Goal: Task Accomplishment & Management: Manage account settings

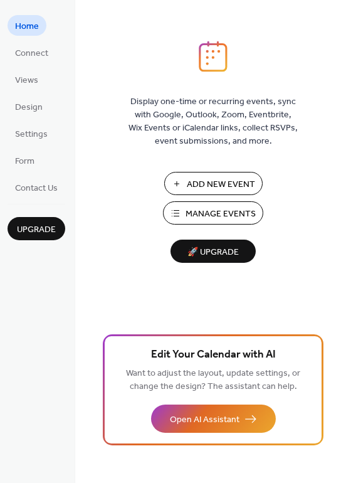
click at [189, 208] on span "Manage Events" at bounding box center [221, 214] width 70 height 13
click at [181, 205] on button "Manage Events" at bounding box center [213, 212] width 100 height 23
click at [204, 218] on span "Manage Events" at bounding box center [221, 214] width 70 height 13
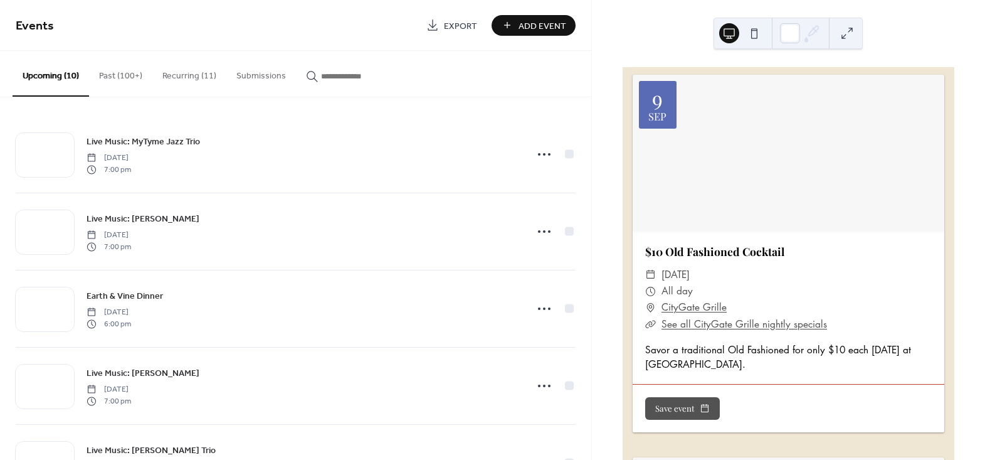
click at [183, 70] on button "Recurring (11)" at bounding box center [189, 73] width 74 height 45
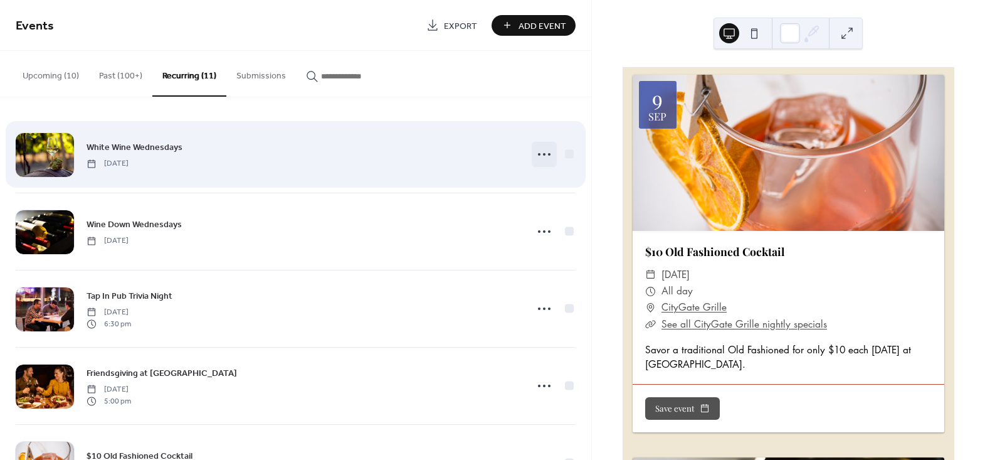
click at [537, 159] on icon at bounding box center [544, 154] width 20 height 20
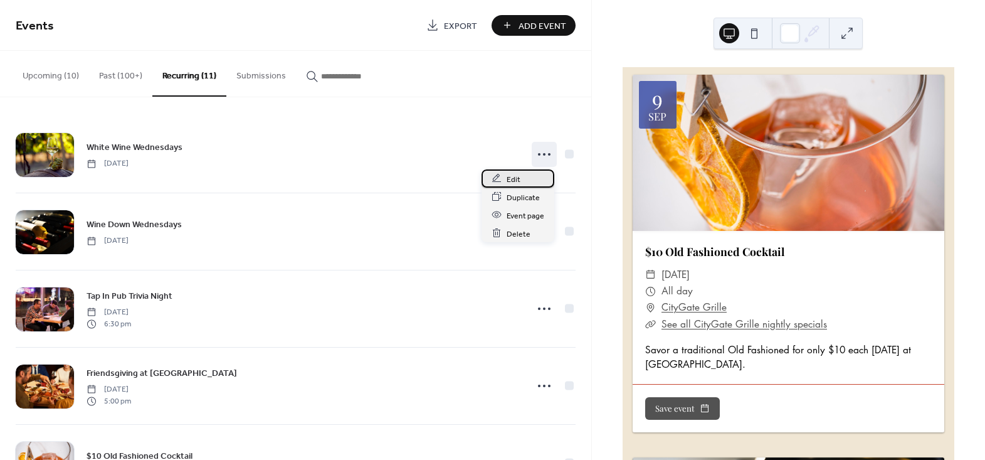
click at [512, 175] on span "Edit" at bounding box center [514, 178] width 14 height 13
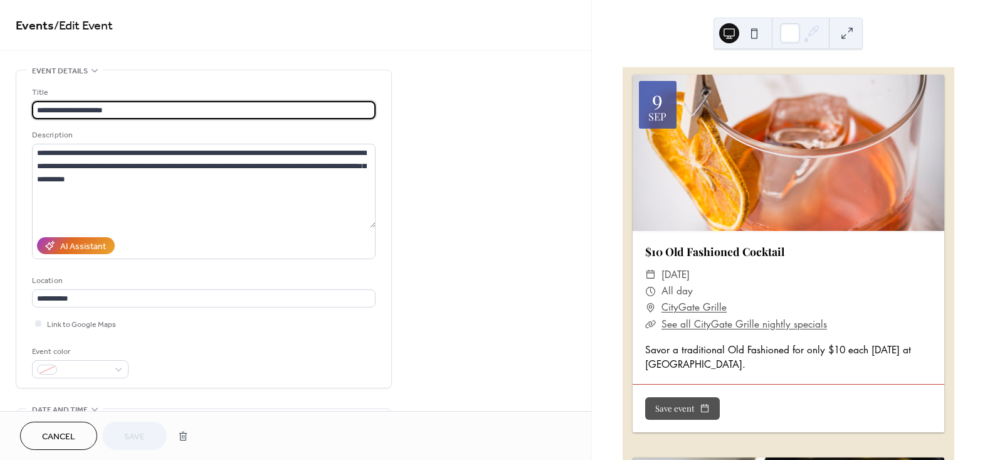
type input "**********"
click at [68, 436] on span "Cancel" at bounding box center [58, 436] width 33 height 13
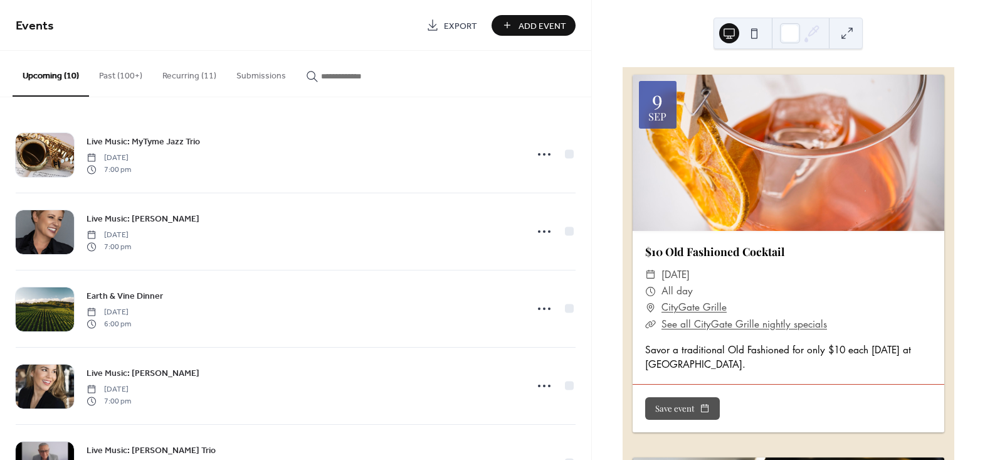
click at [198, 72] on button "Recurring (11)" at bounding box center [189, 73] width 74 height 45
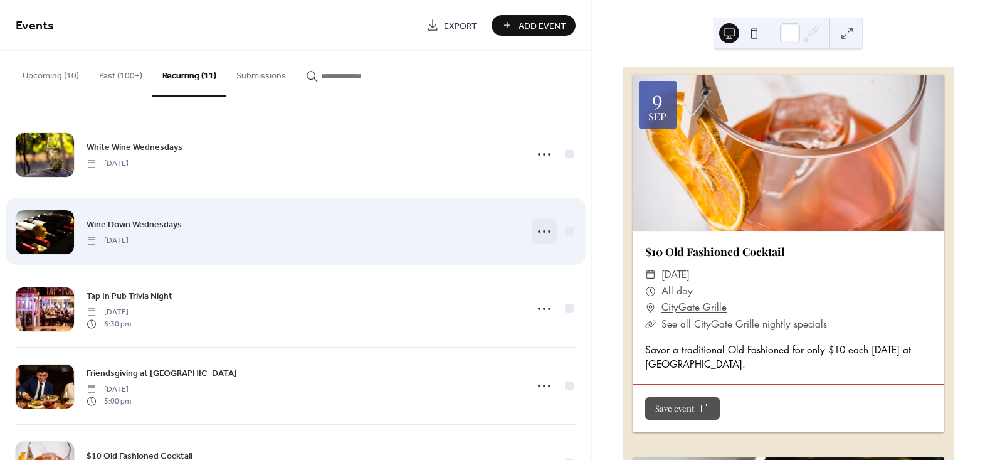
click at [542, 229] on icon at bounding box center [544, 231] width 20 height 20
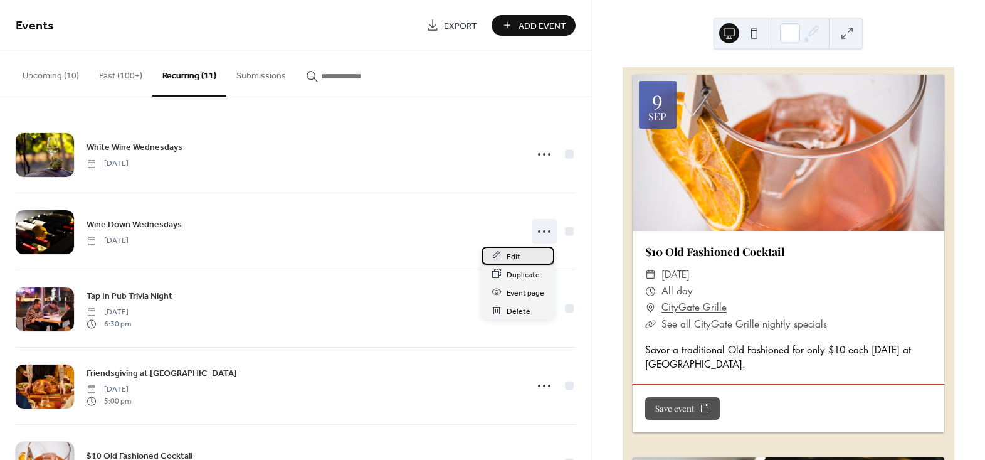
click at [507, 250] on span "Edit" at bounding box center [514, 256] width 14 height 13
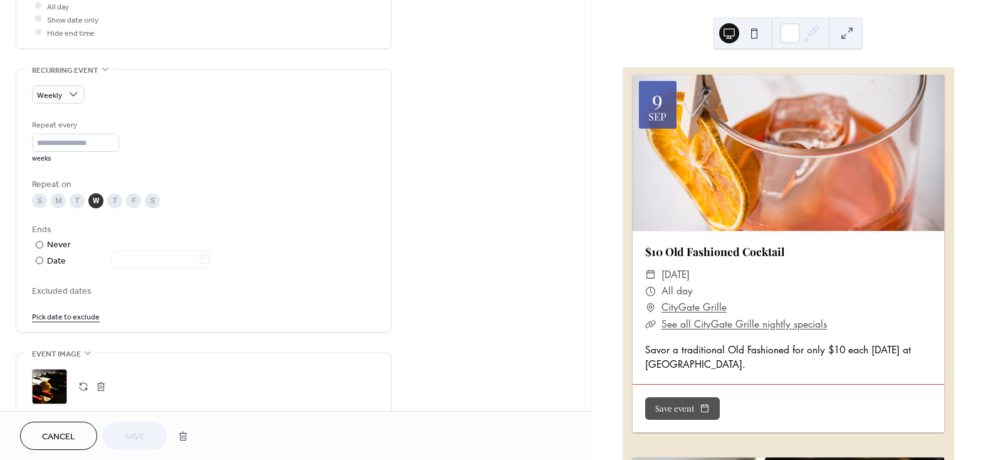
scroll to position [513, 0]
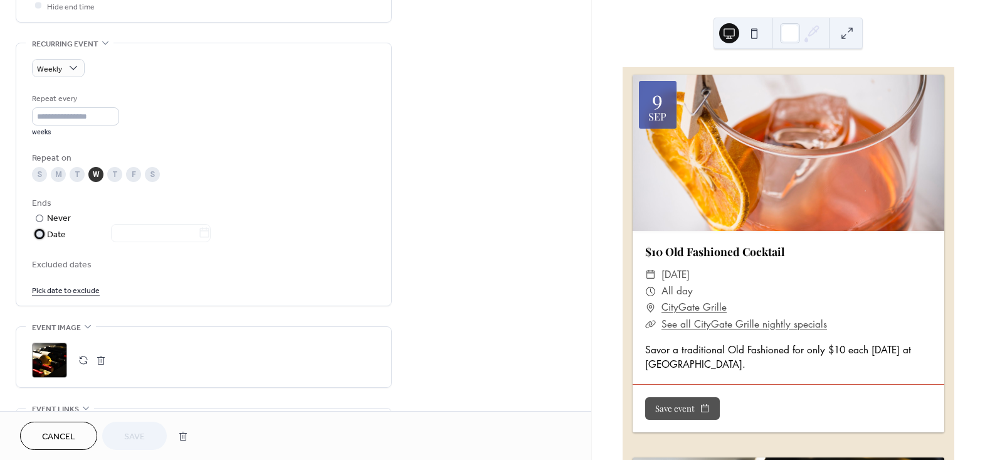
click at [36, 231] on div at bounding box center [40, 234] width 8 height 8
click at [211, 231] on icon at bounding box center [204, 232] width 13 height 13
click at [198, 231] on input "text" at bounding box center [154, 233] width 87 height 18
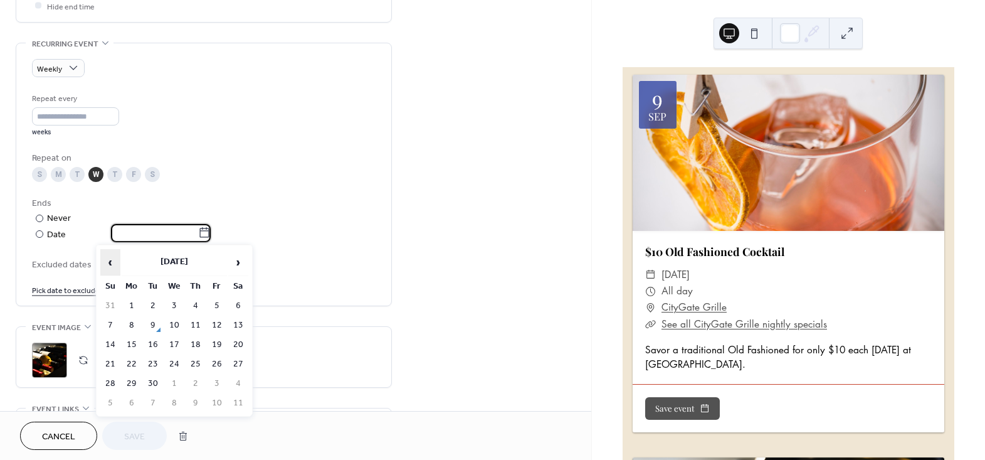
click at [111, 265] on span "‹" at bounding box center [110, 262] width 19 height 25
click at [174, 341] on td "11" at bounding box center [174, 344] width 20 height 18
type input "**********"
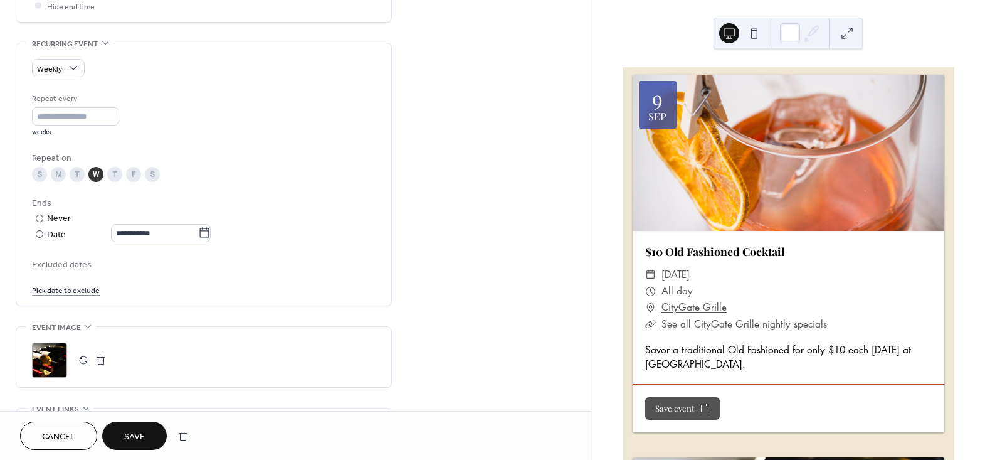
click at [124, 431] on span "Save" at bounding box center [134, 436] width 21 height 13
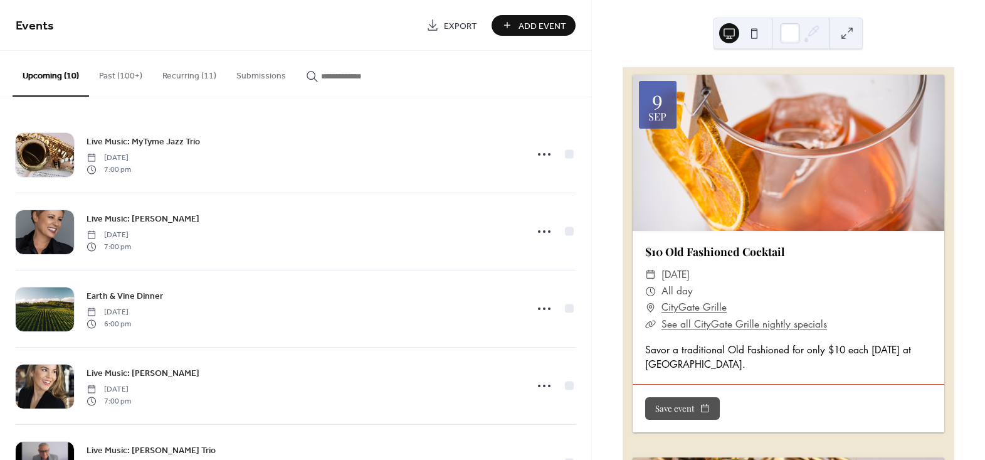
click at [193, 73] on button "Recurring (11)" at bounding box center [189, 73] width 74 height 45
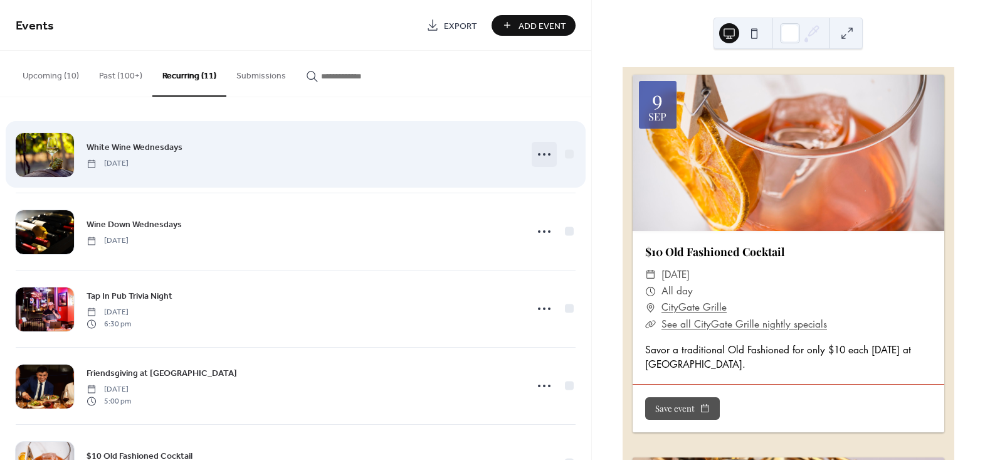
click at [545, 156] on icon at bounding box center [544, 154] width 20 height 20
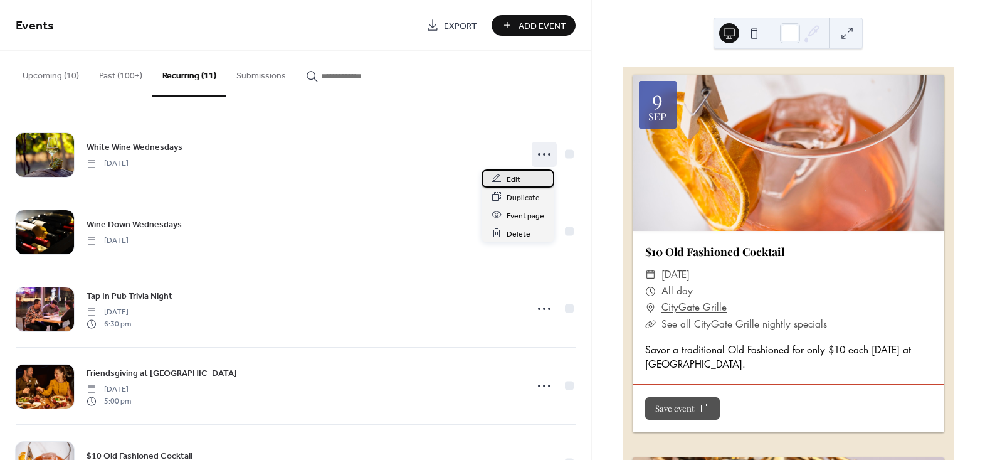
click at [514, 177] on span "Edit" at bounding box center [514, 178] width 14 height 13
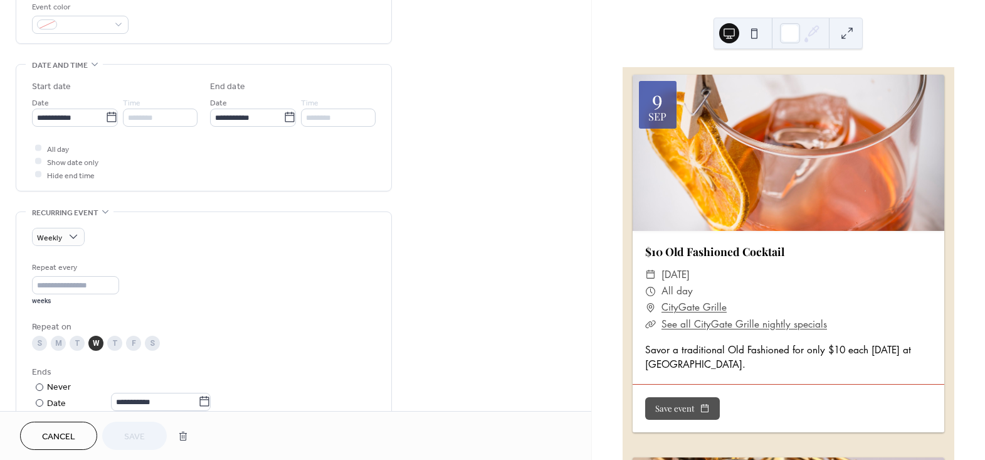
scroll to position [399, 0]
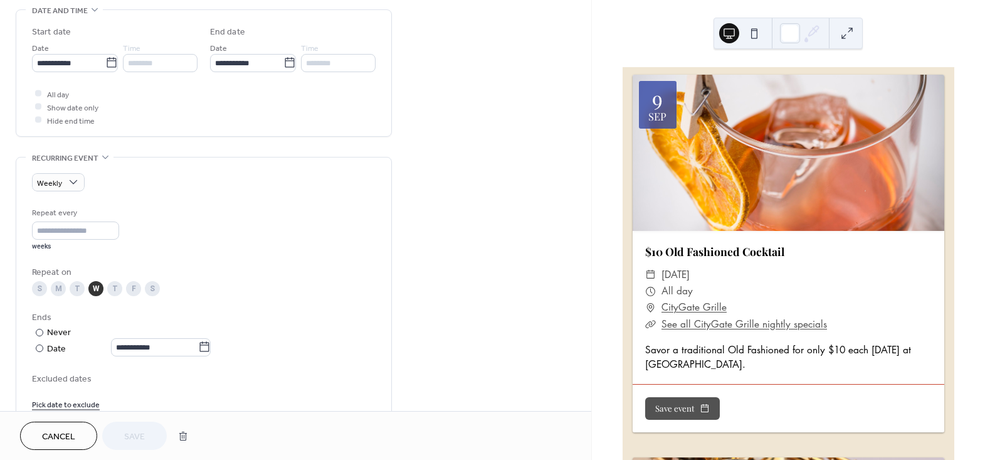
click at [54, 441] on span "Cancel" at bounding box center [58, 436] width 33 height 13
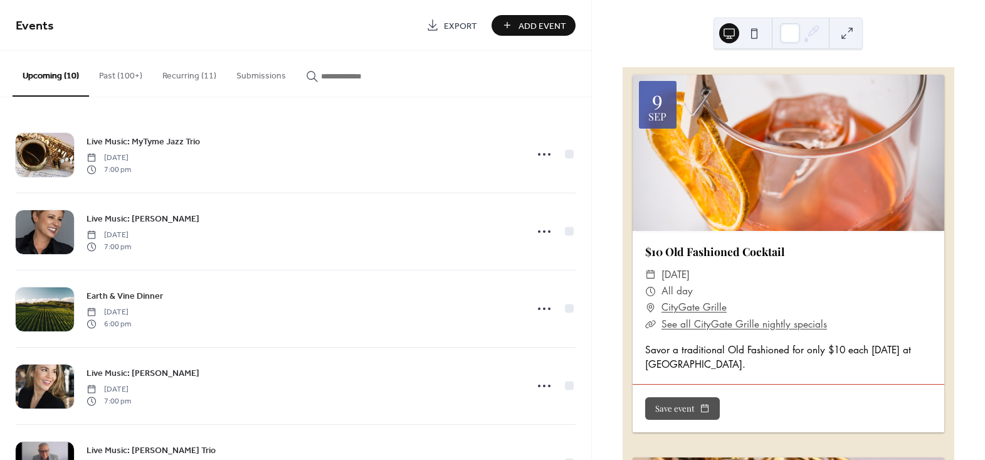
click at [203, 78] on button "Recurring (11)" at bounding box center [189, 73] width 74 height 45
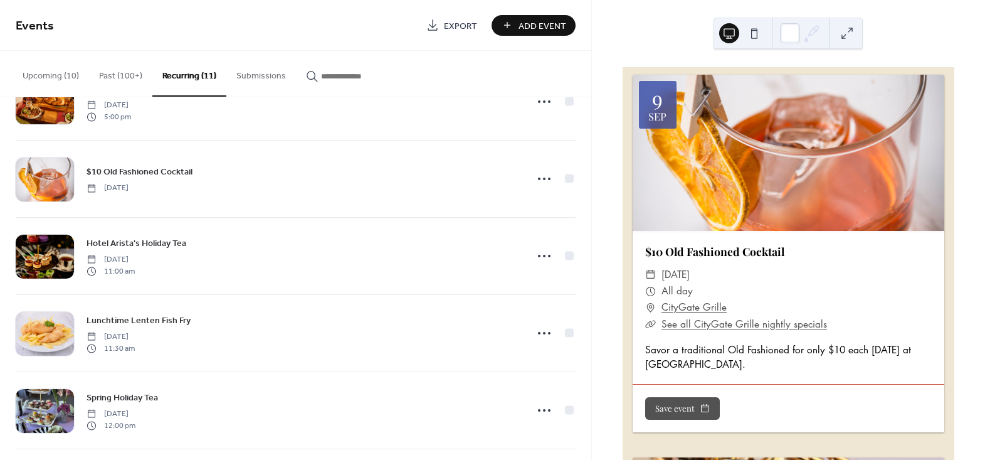
scroll to position [285, 0]
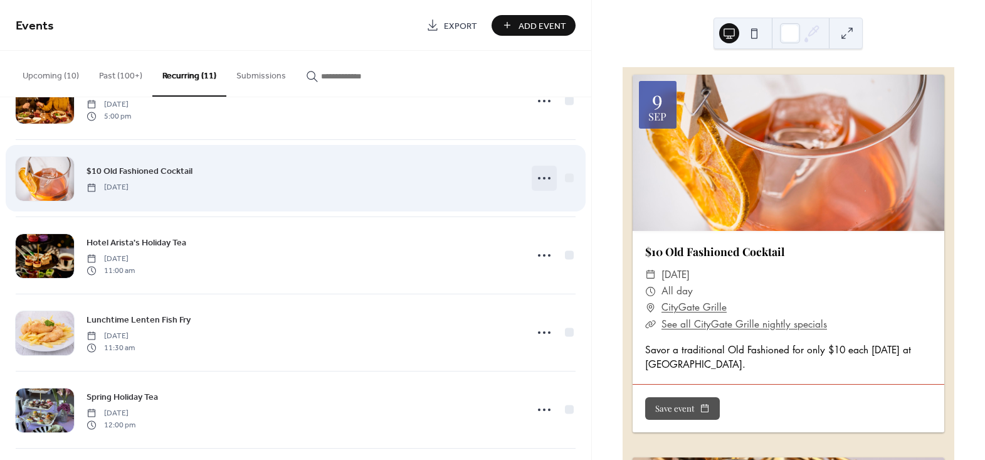
click at [539, 181] on icon at bounding box center [544, 178] width 20 height 20
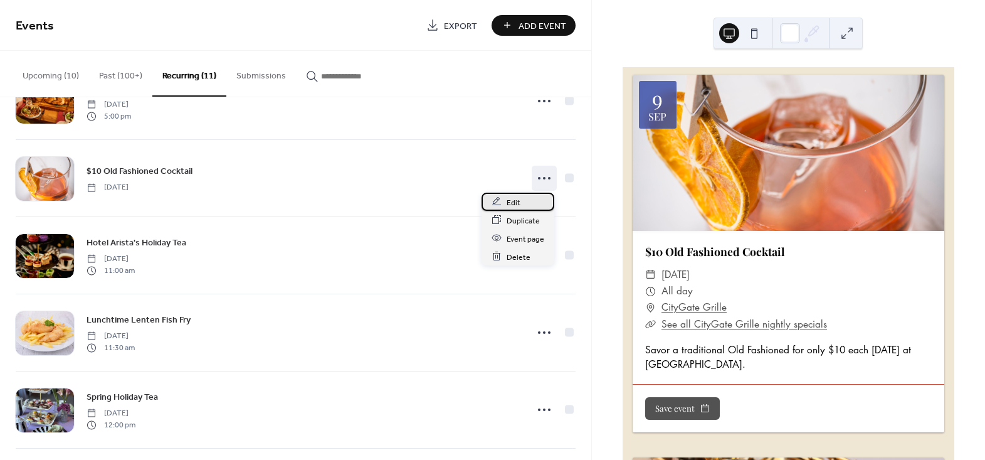
click at [523, 200] on div "Edit" at bounding box center [518, 202] width 73 height 18
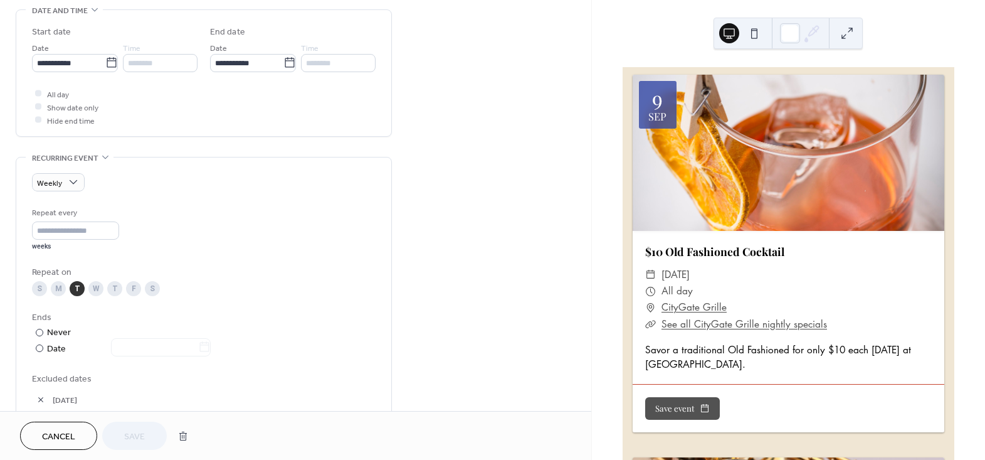
scroll to position [570, 0]
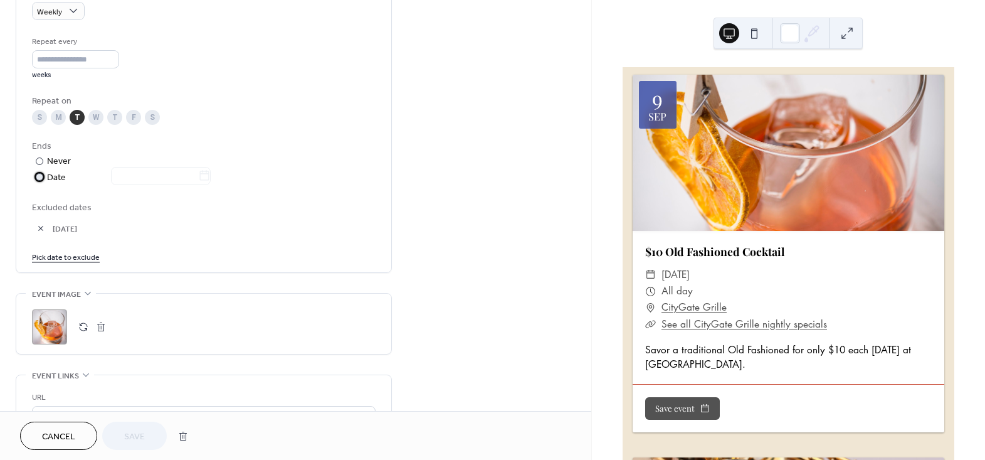
click at [36, 172] on div "​" at bounding box center [38, 177] width 13 height 13
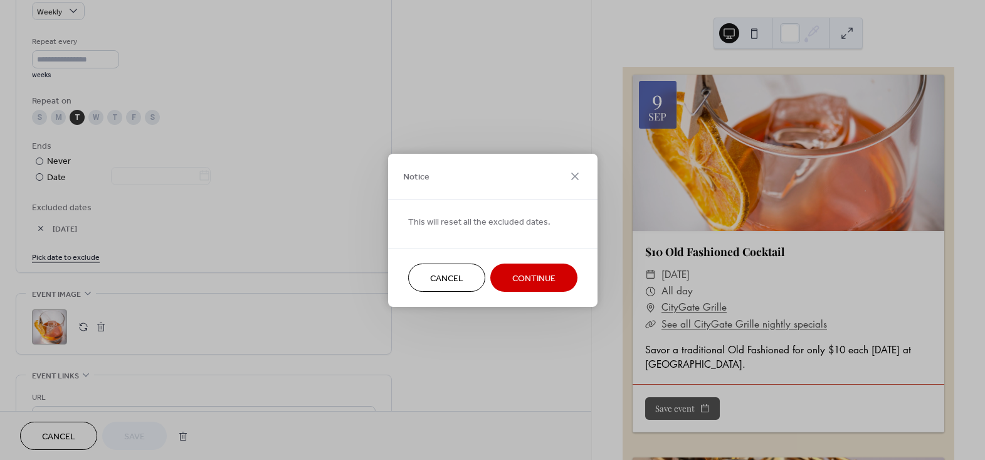
click at [490, 278] on button "Continue" at bounding box center [533, 277] width 87 height 28
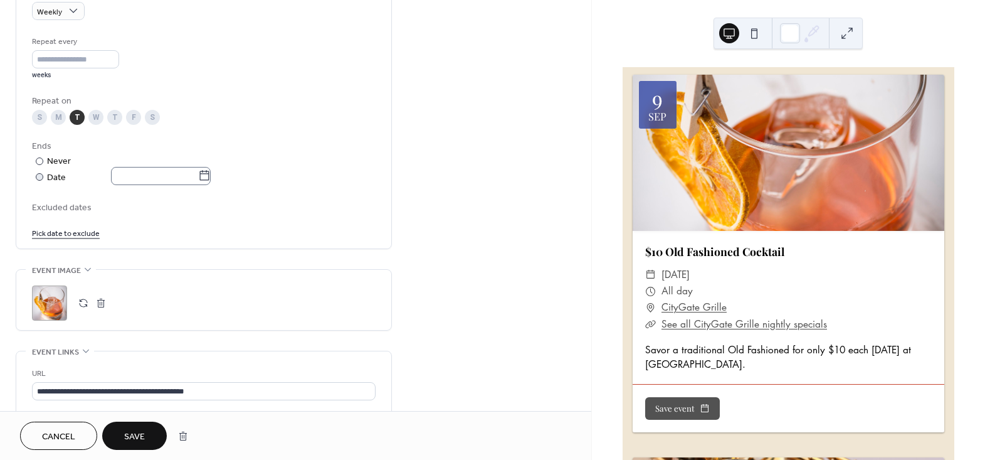
click at [211, 172] on icon at bounding box center [204, 175] width 13 height 13
click at [198, 172] on input "text" at bounding box center [154, 176] width 87 height 18
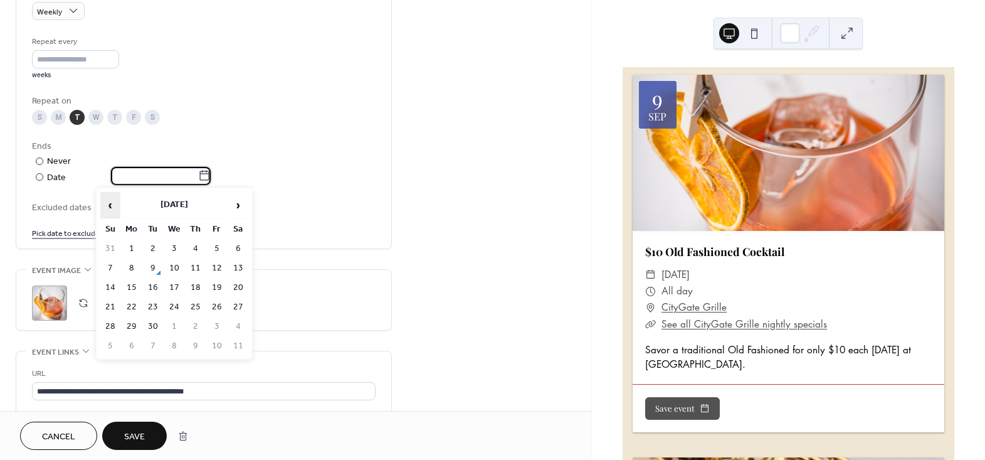
click at [111, 203] on span "‹" at bounding box center [110, 205] width 19 height 25
click at [154, 305] on td "17" at bounding box center [153, 307] width 20 height 18
type input "**********"
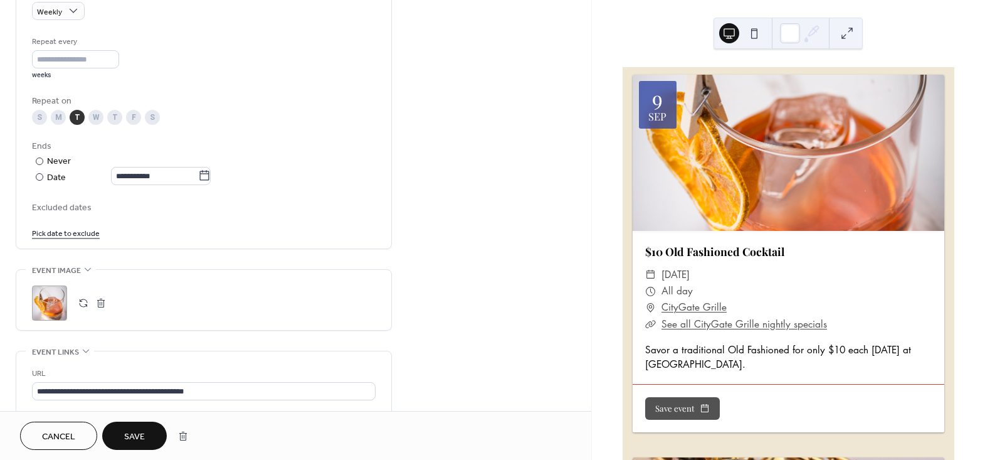
click at [147, 439] on button "Save" at bounding box center [134, 435] width 65 height 28
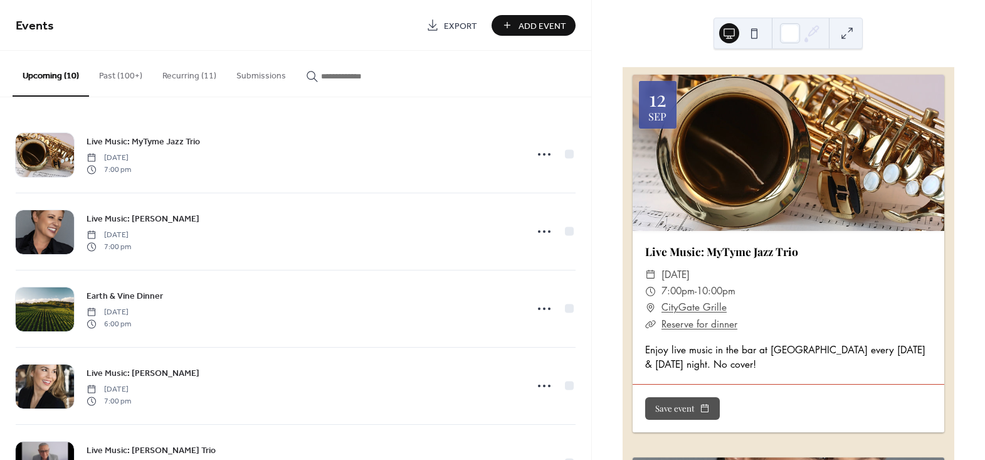
click at [167, 75] on button "Recurring (11)" at bounding box center [189, 73] width 74 height 45
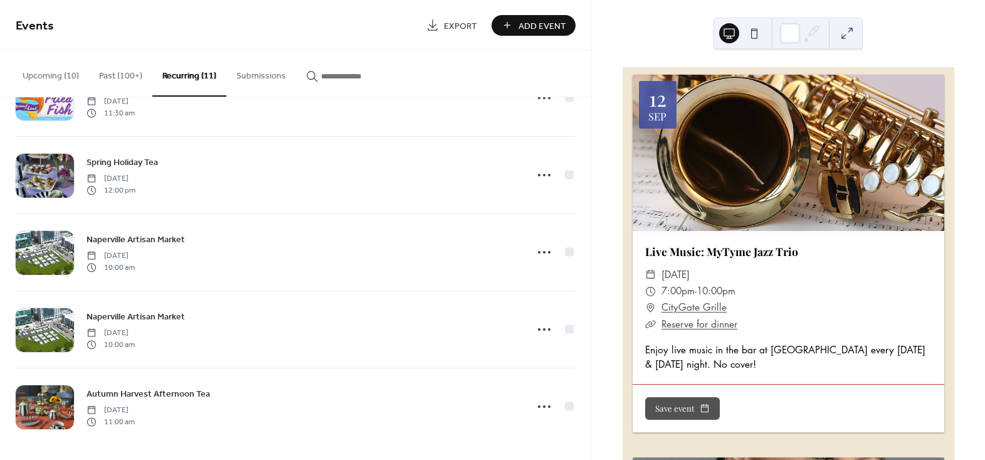
scroll to position [522, 0]
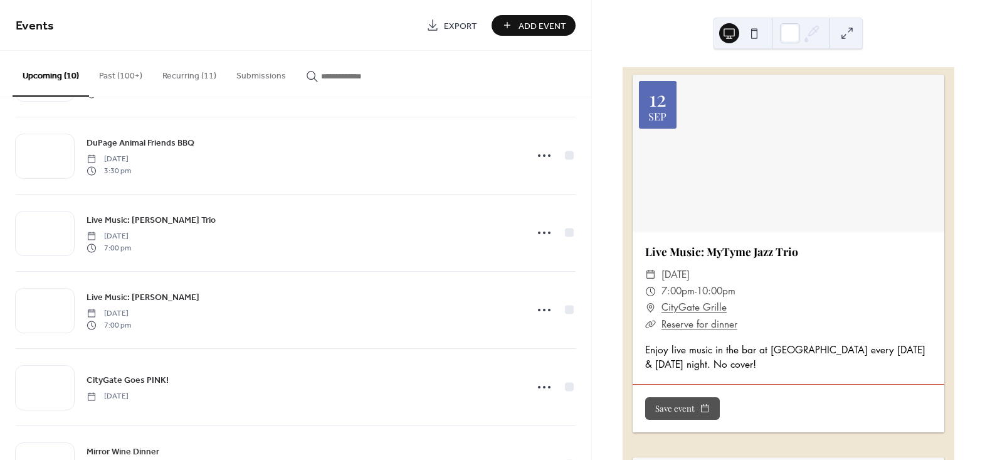
scroll to position [445, 0]
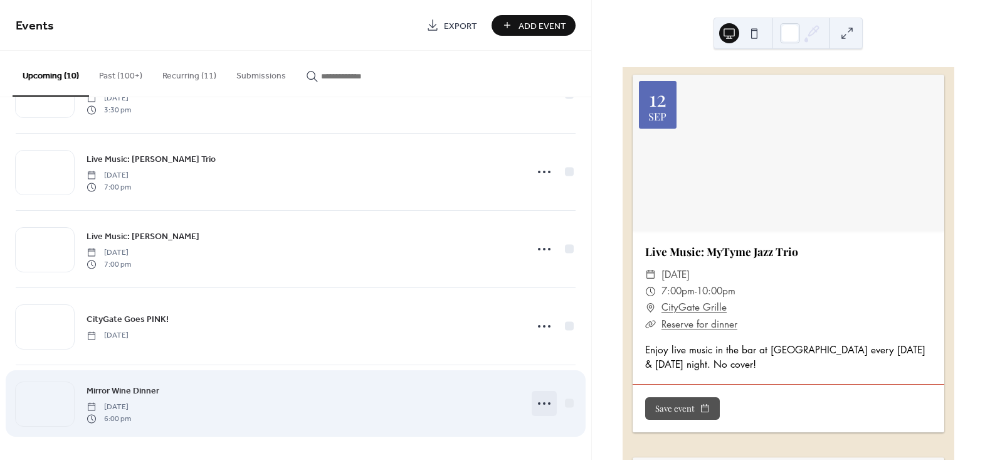
click at [548, 402] on circle at bounding box center [549, 403] width 3 height 3
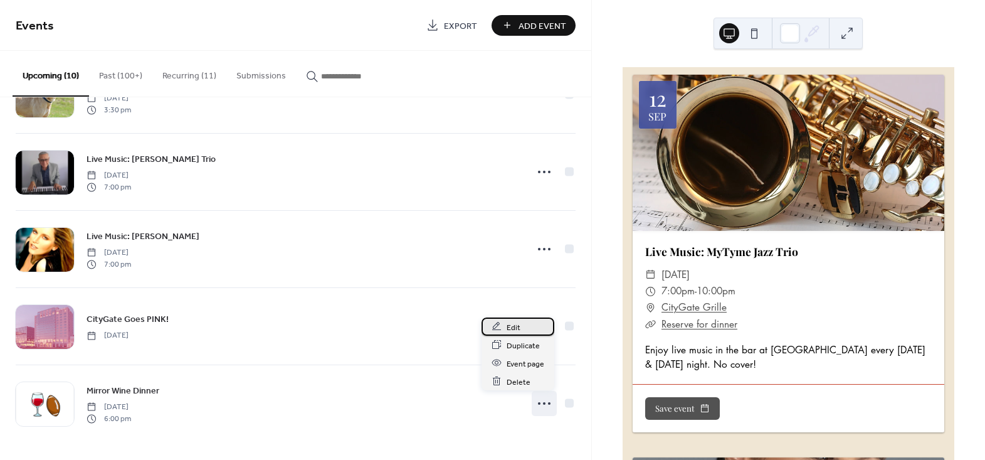
click at [528, 324] on div "Edit" at bounding box center [518, 326] width 73 height 18
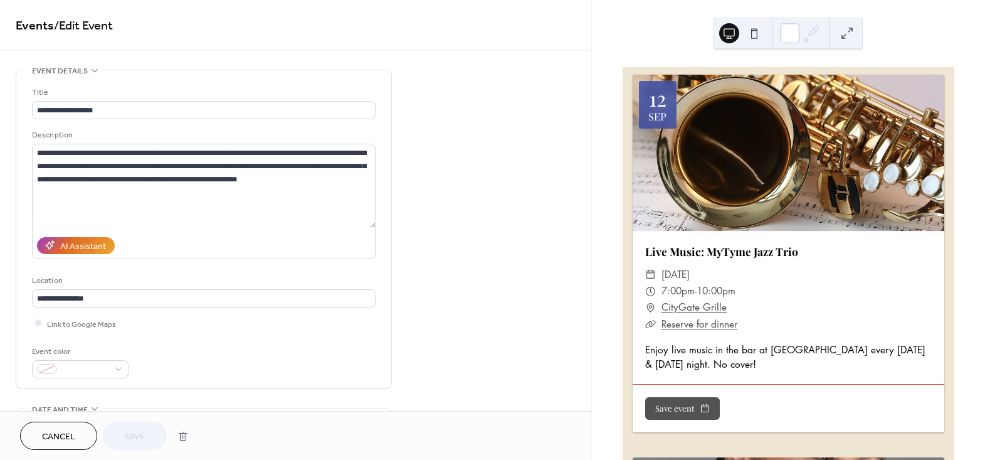
click at [606, 192] on div "[DATE] Live Music: MyTyme Jazz Trio ​ [DATE] ​ 7:00pm - 10:00pm ​ CityGate Gril…" at bounding box center [788, 230] width 393 height 460
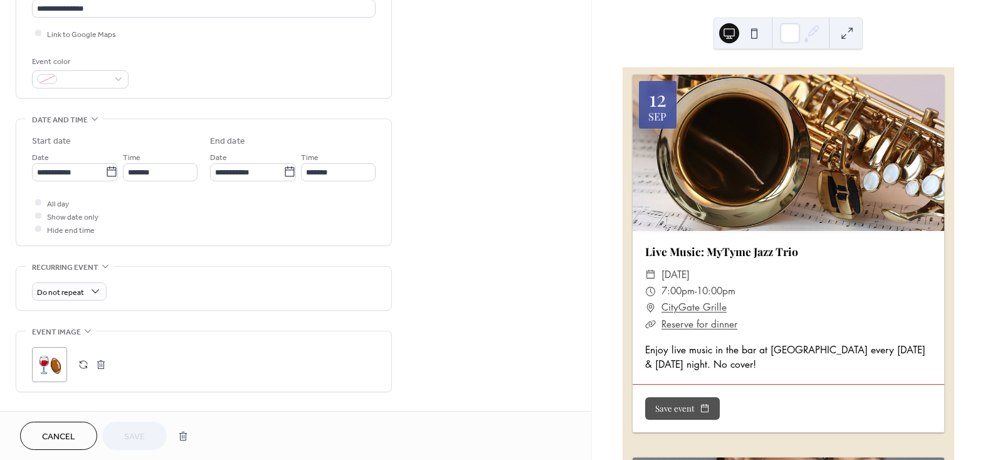
scroll to position [297, 0]
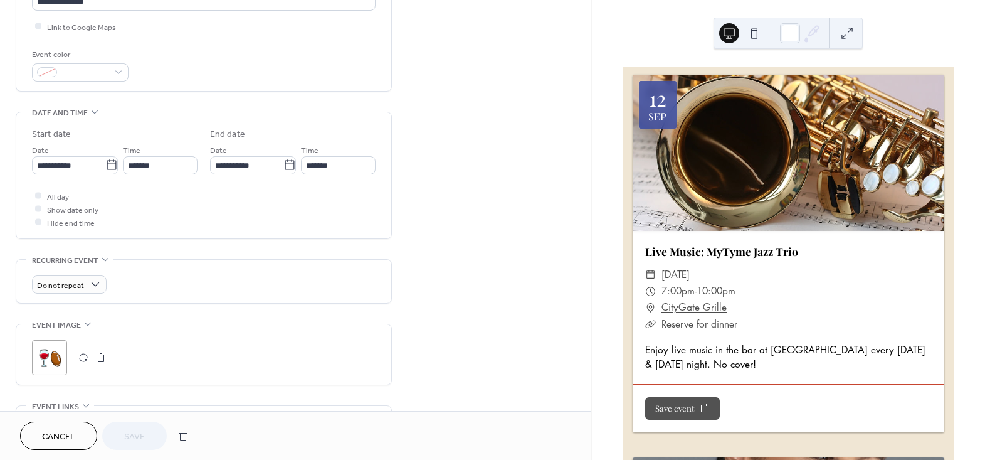
click at [83, 359] on button "button" at bounding box center [84, 358] width 18 height 18
click at [149, 426] on button "Save" at bounding box center [134, 435] width 65 height 28
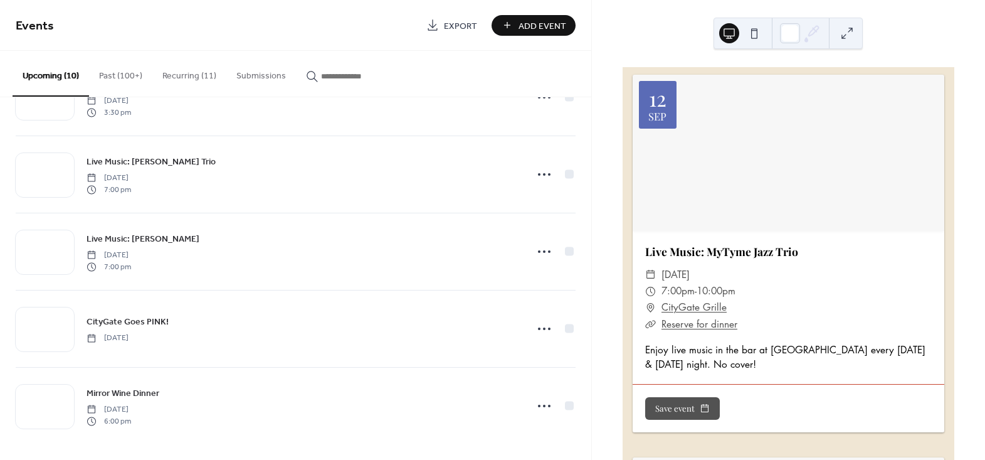
scroll to position [445, 0]
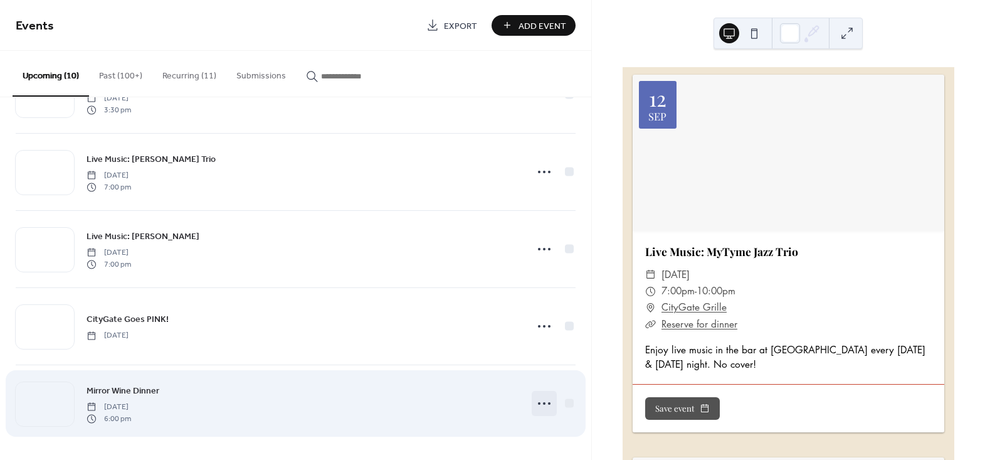
click at [548, 403] on circle at bounding box center [549, 403] width 3 height 3
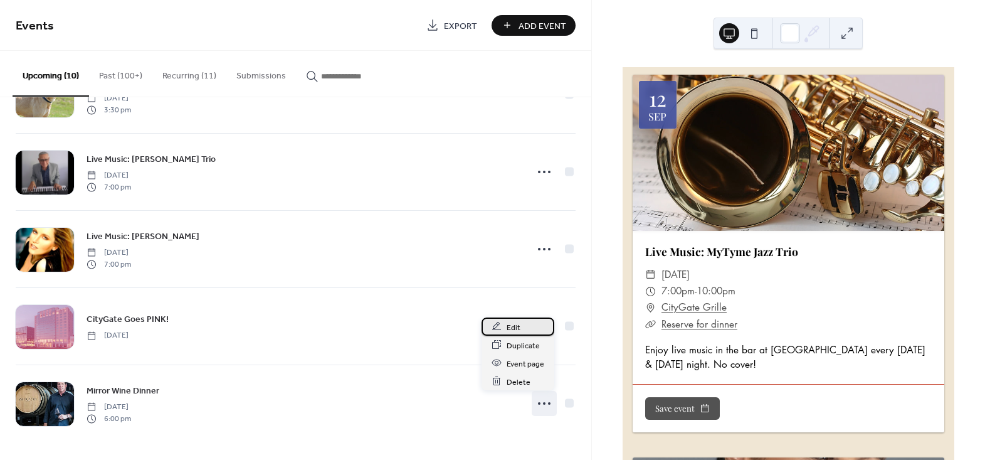
click at [525, 330] on div "Edit" at bounding box center [518, 326] width 73 height 18
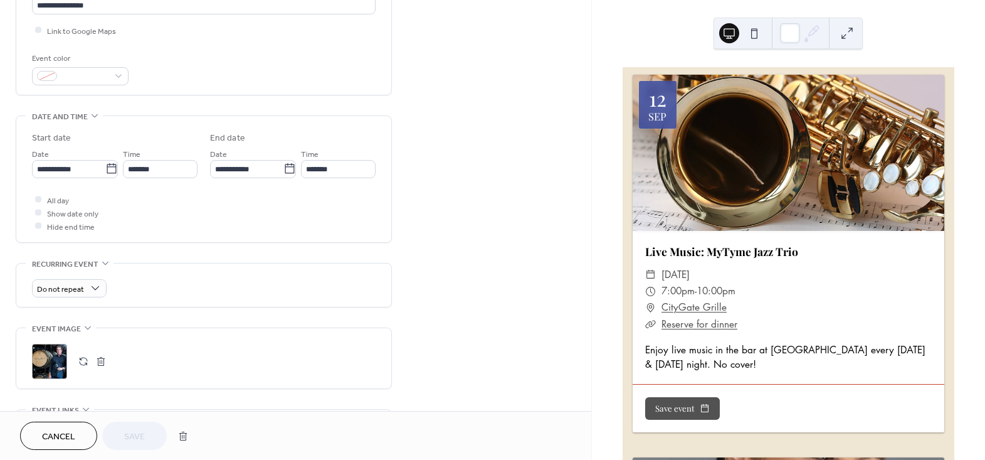
scroll to position [399, 0]
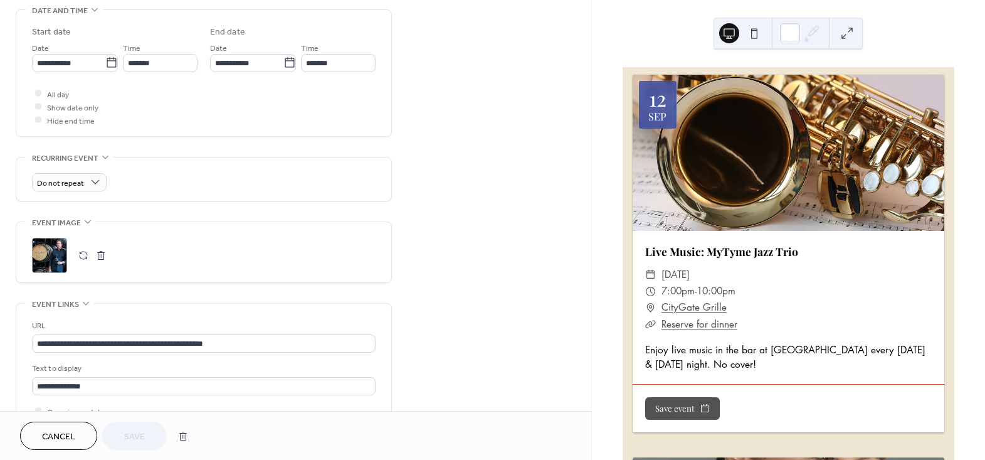
click at [36, 245] on div ";" at bounding box center [49, 255] width 35 height 35
click at [127, 433] on span "Save" at bounding box center [134, 436] width 21 height 13
